Goal: Navigation & Orientation: Find specific page/section

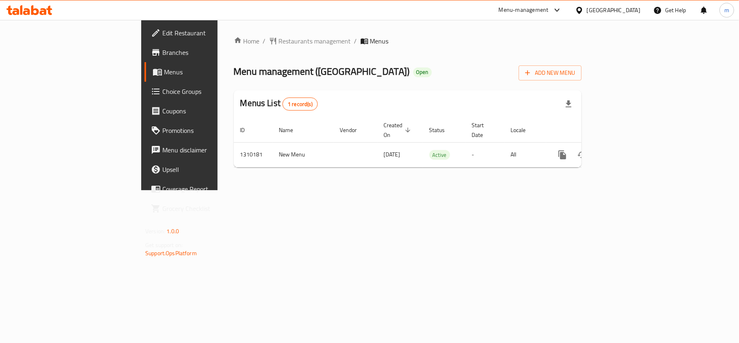
click at [40, 15] on div at bounding box center [29, 10] width 46 height 10
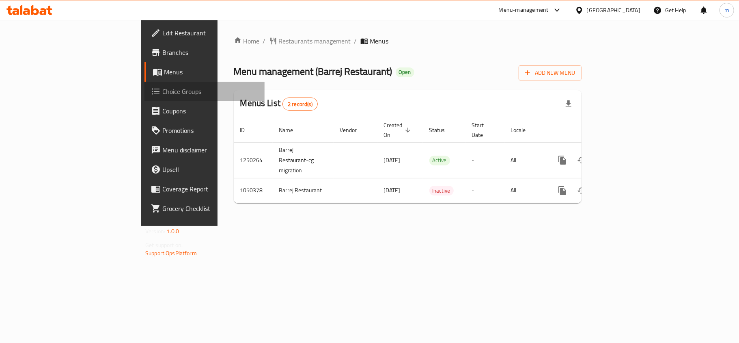
click at [145, 85] on link "Choice Groups" at bounding box center [205, 91] width 120 height 19
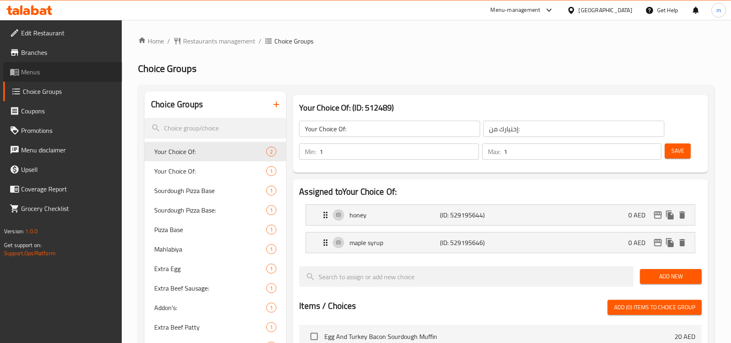
click at [47, 76] on span "Menus" at bounding box center [68, 72] width 95 height 10
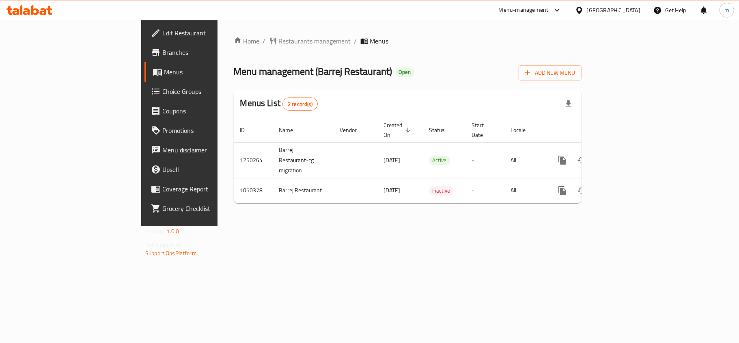
click at [600, 4] on div "[GEOGRAPHIC_DATA]" at bounding box center [608, 9] width 78 height 19
click at [600, 7] on div "[GEOGRAPHIC_DATA]" at bounding box center [614, 10] width 54 height 9
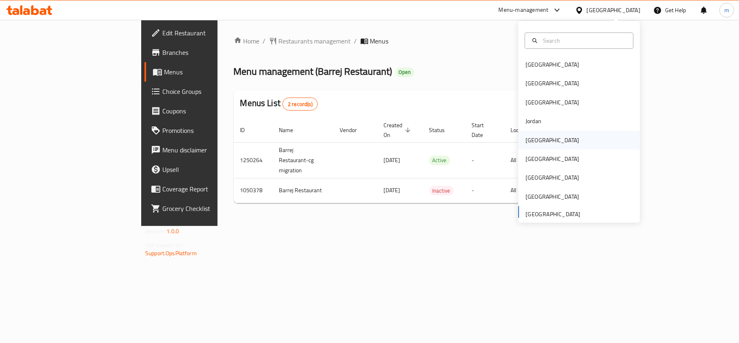
click at [528, 139] on div "[GEOGRAPHIC_DATA]" at bounding box center [553, 140] width 54 height 9
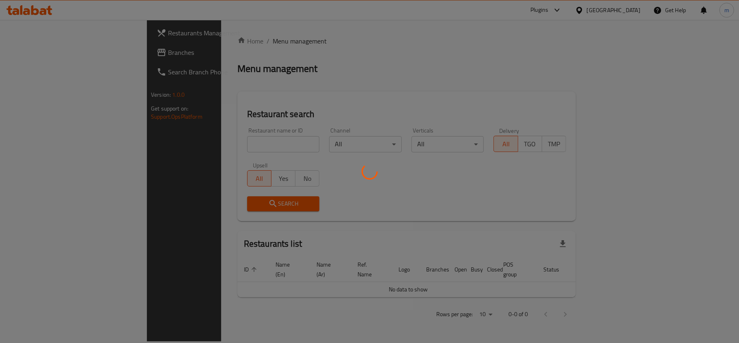
click at [607, 18] on div at bounding box center [369, 171] width 739 height 343
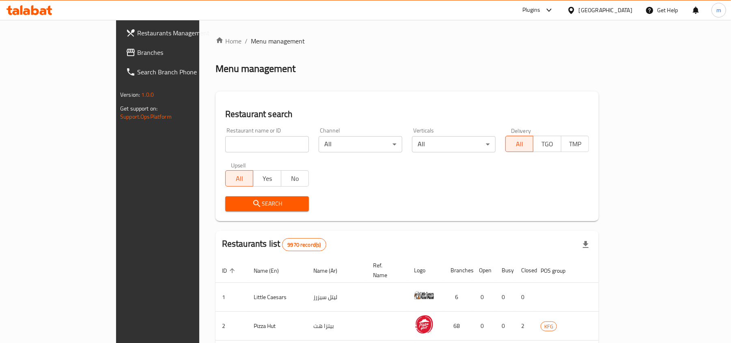
click at [540, 9] on div "Plugins" at bounding box center [532, 10] width 18 height 10
click at [512, 88] on div "Global Quality Control Center" at bounding box center [511, 92] width 71 height 9
click at [119, 44] on link "Branches" at bounding box center [178, 52] width 119 height 19
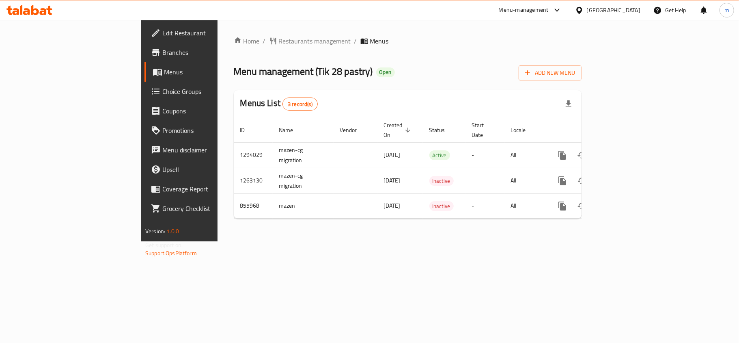
click at [611, 13] on div "United Arab Emirates" at bounding box center [614, 10] width 54 height 9
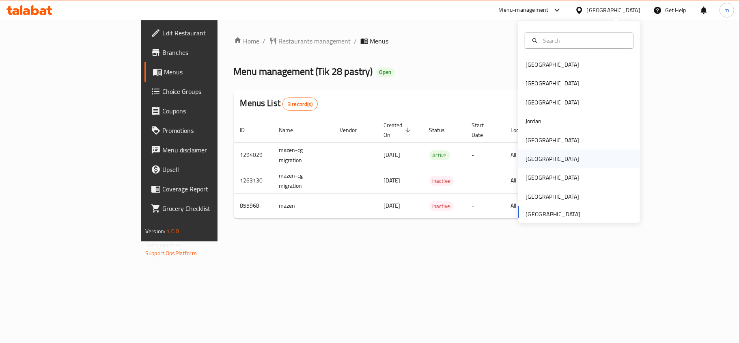
click at [544, 160] on div "[GEOGRAPHIC_DATA]" at bounding box center [579, 158] width 122 height 19
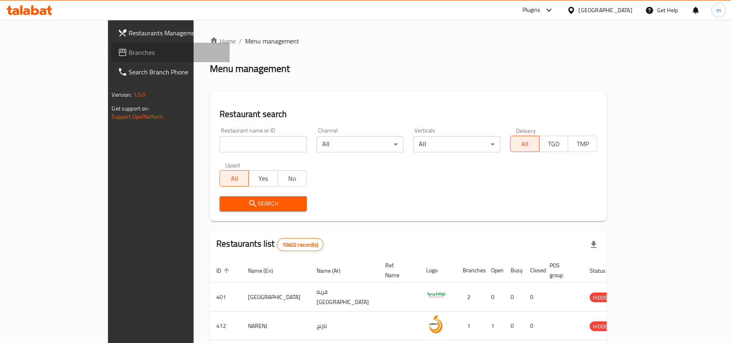
click at [111, 54] on link "Branches" at bounding box center [170, 52] width 119 height 19
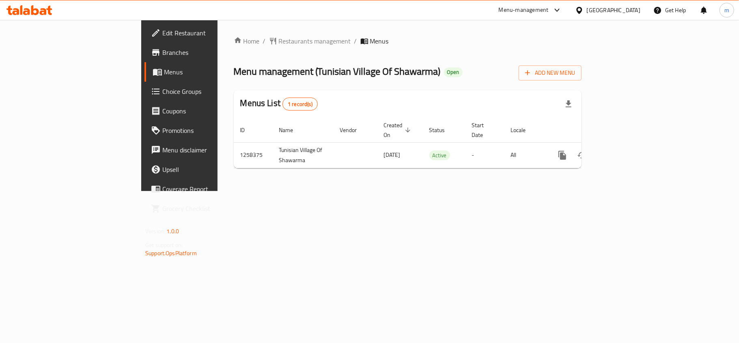
click at [633, 10] on div "Oman" at bounding box center [614, 10] width 54 height 9
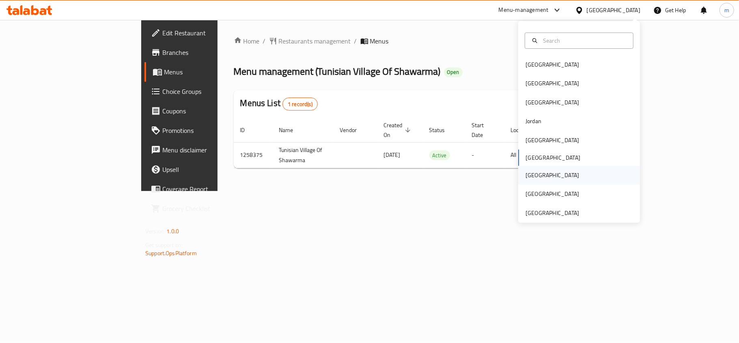
click at [544, 177] on div "Qatar" at bounding box center [579, 175] width 122 height 19
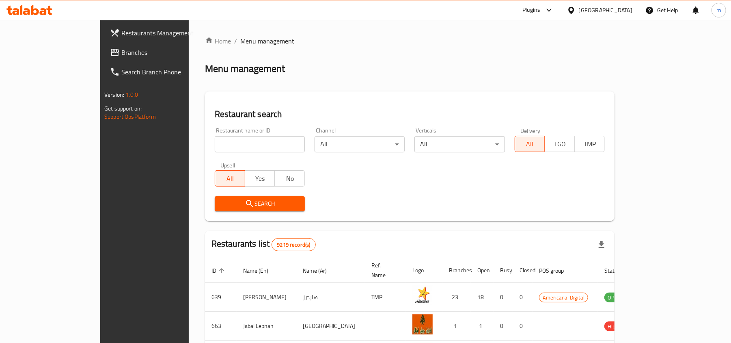
click at [121, 57] on span "Branches" at bounding box center [168, 53] width 95 height 10
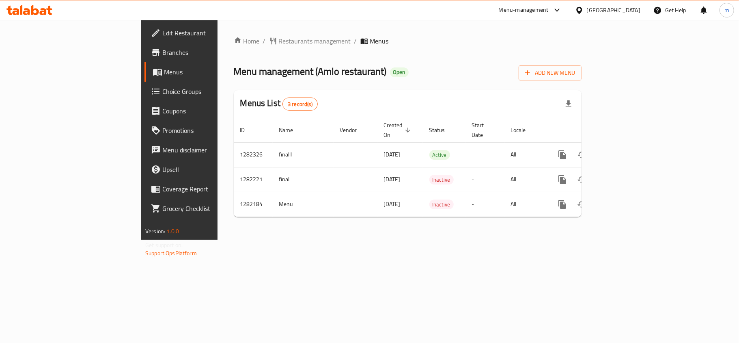
drag, startPoint x: 313, startPoint y: 105, endPoint x: 218, endPoint y: 106, distance: 95.8
click at [313, 105] on div "Menus List 3 record(s)" at bounding box center [408, 104] width 348 height 28
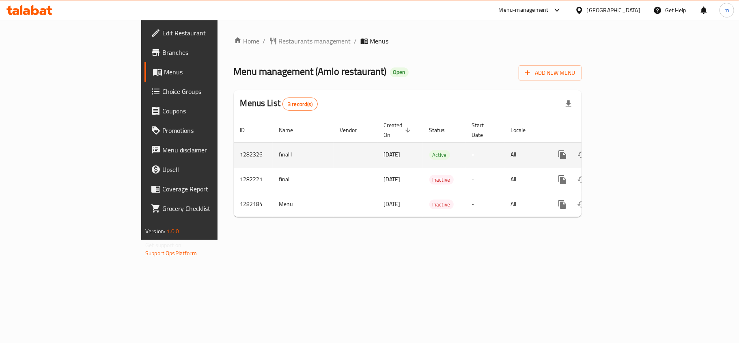
click at [423, 154] on td "Active" at bounding box center [444, 154] width 43 height 25
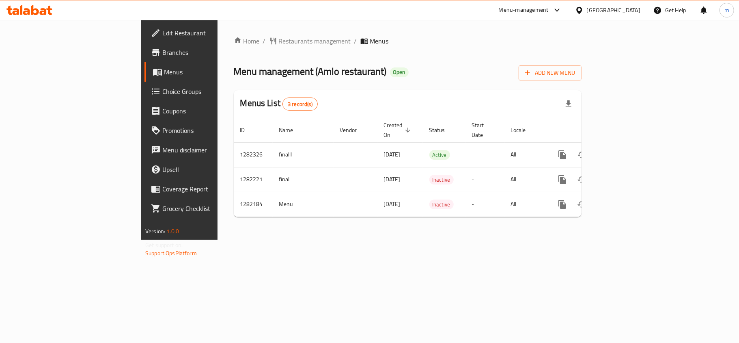
click at [623, 18] on div "Qatar" at bounding box center [608, 9] width 78 height 19
click at [587, 10] on div at bounding box center [581, 10] width 12 height 9
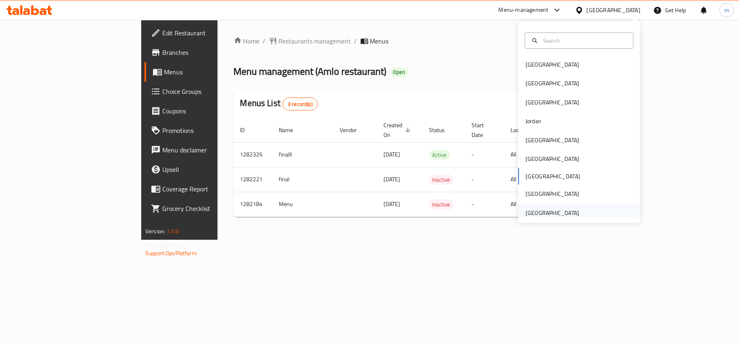
click at [556, 215] on div "[GEOGRAPHIC_DATA]" at bounding box center [553, 212] width 54 height 9
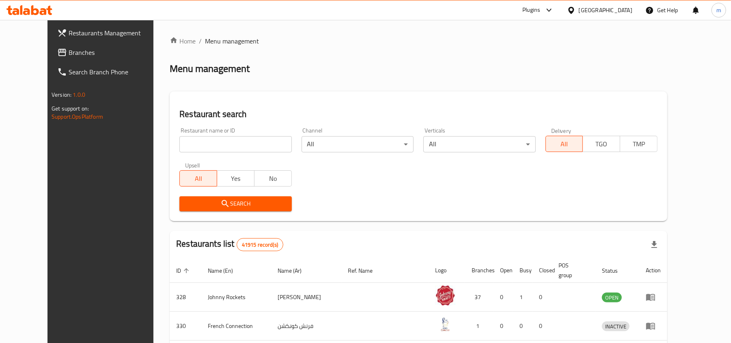
click at [51, 45] on link "Branches" at bounding box center [110, 52] width 119 height 19
